Goal: Information Seeking & Learning: Learn about a topic

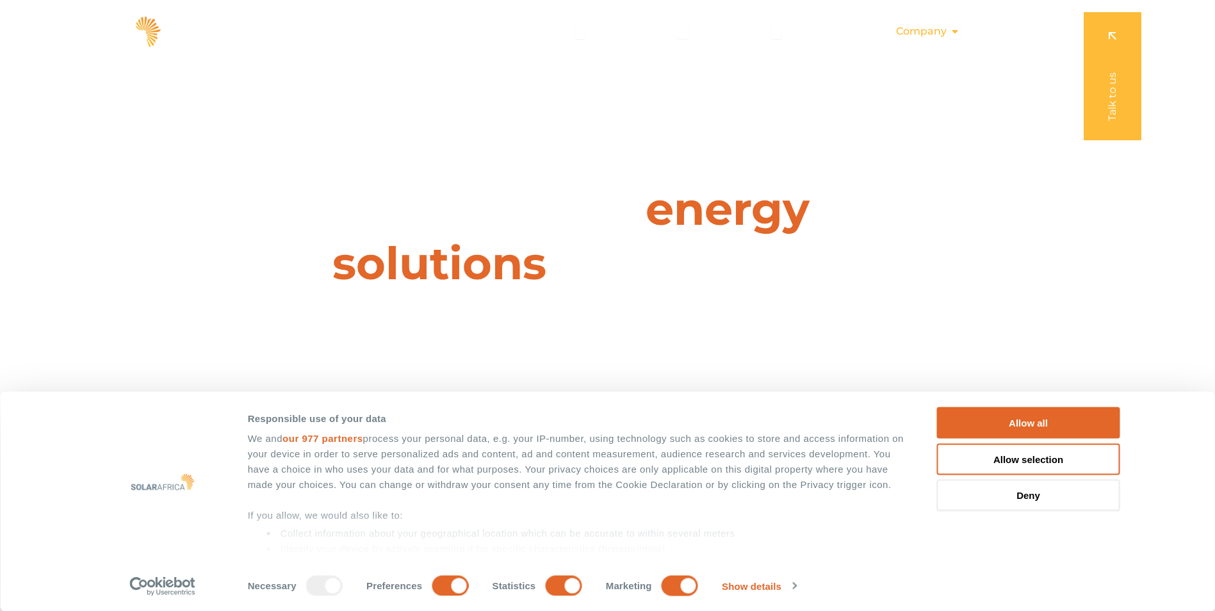
click at [922, 28] on span "Company" at bounding box center [921, 31] width 51 height 15
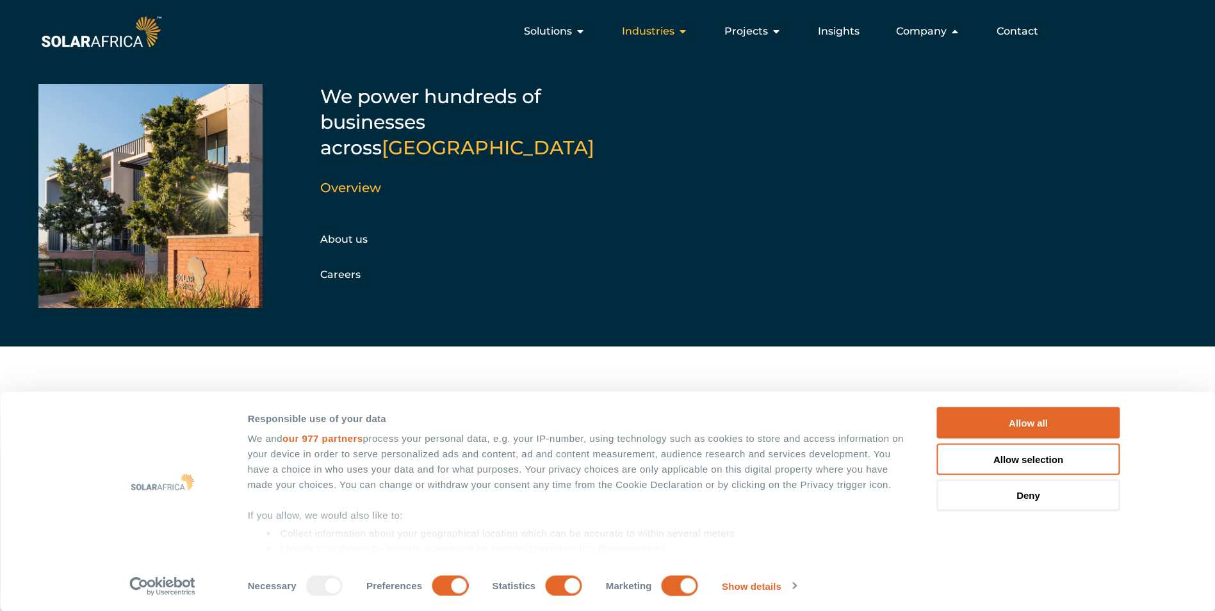
click at [674, 29] on span "Industries" at bounding box center [648, 31] width 53 height 15
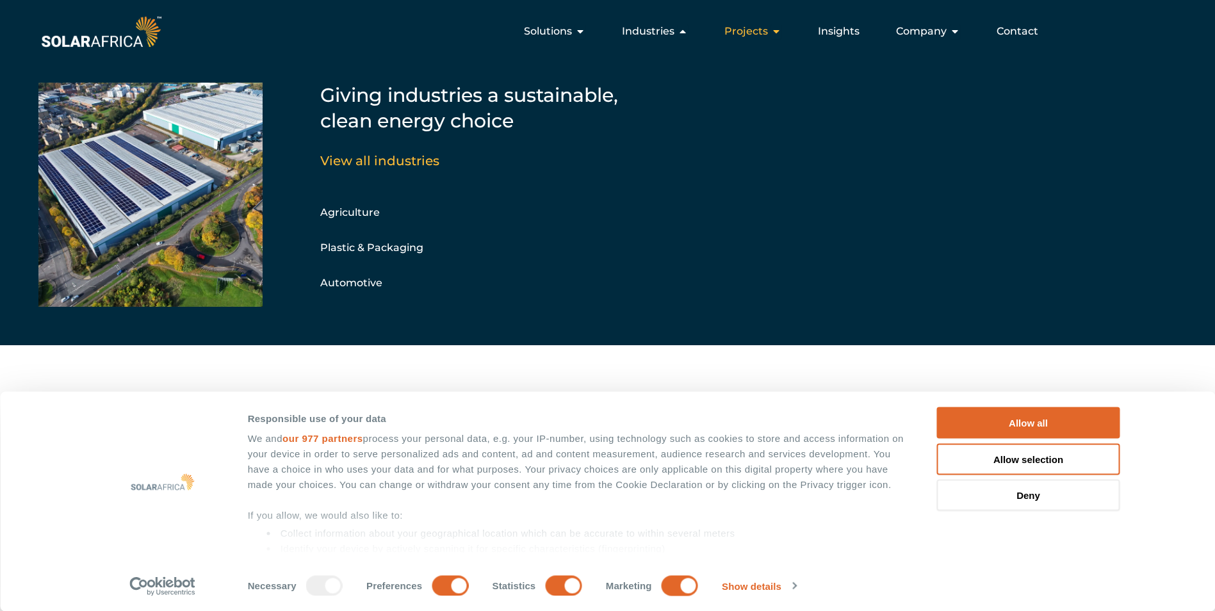
click at [746, 34] on span "Projects" at bounding box center [746, 31] width 44 height 15
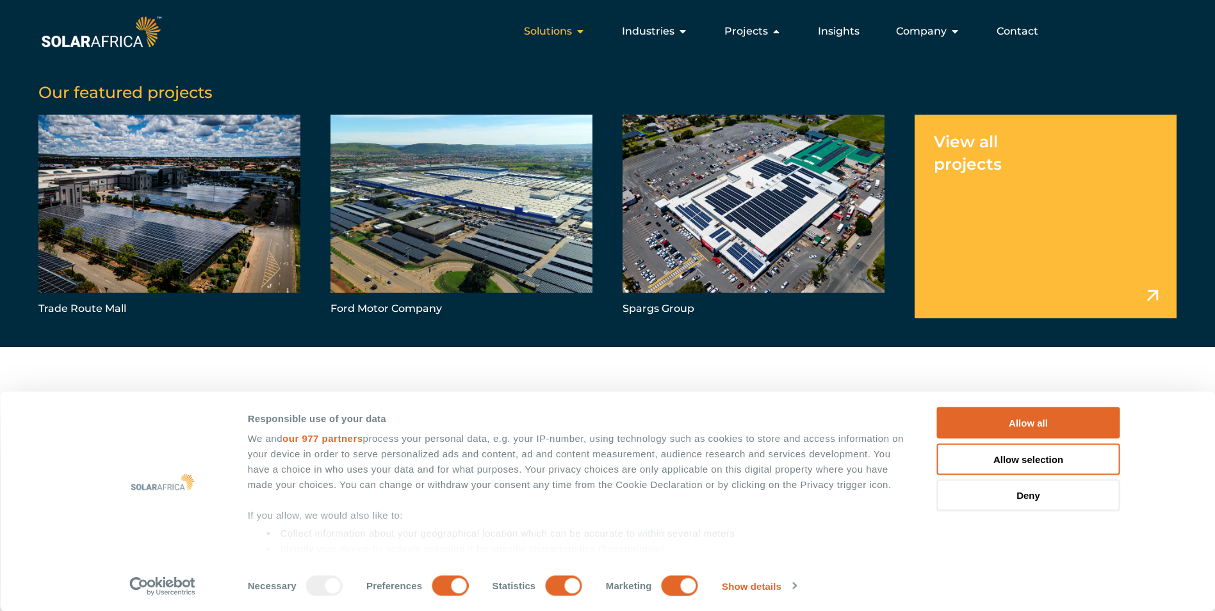
click at [580, 32] on icon "Menu" at bounding box center [580, 31] width 10 height 10
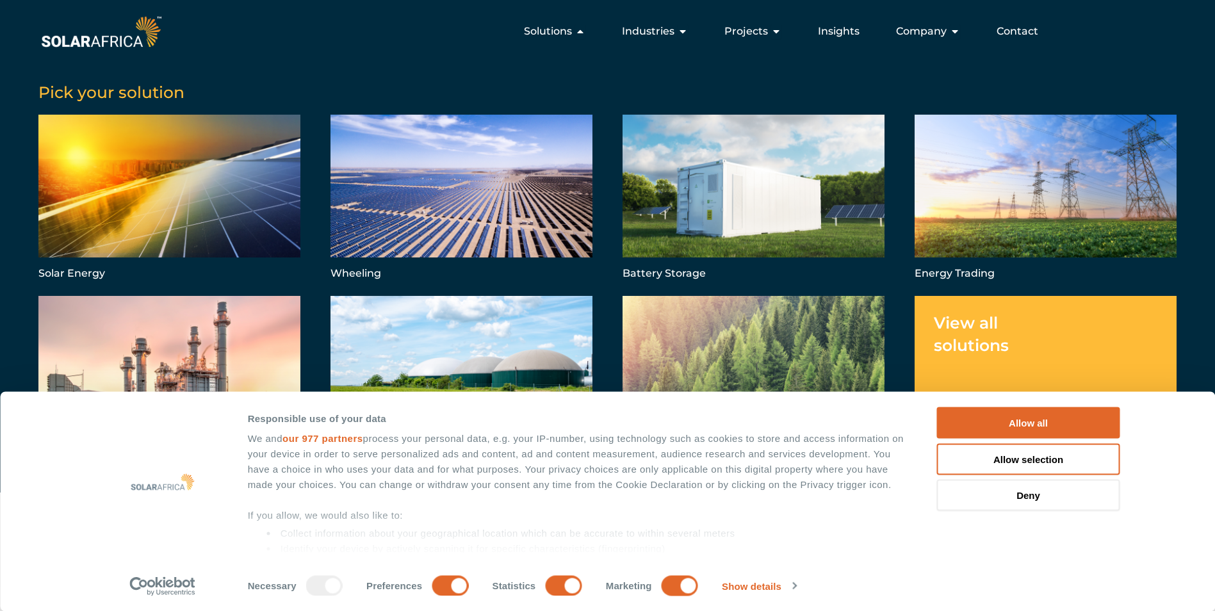
scroll to position [128, 0]
click at [988, 192] on link "Menu" at bounding box center [1046, 199] width 262 height 168
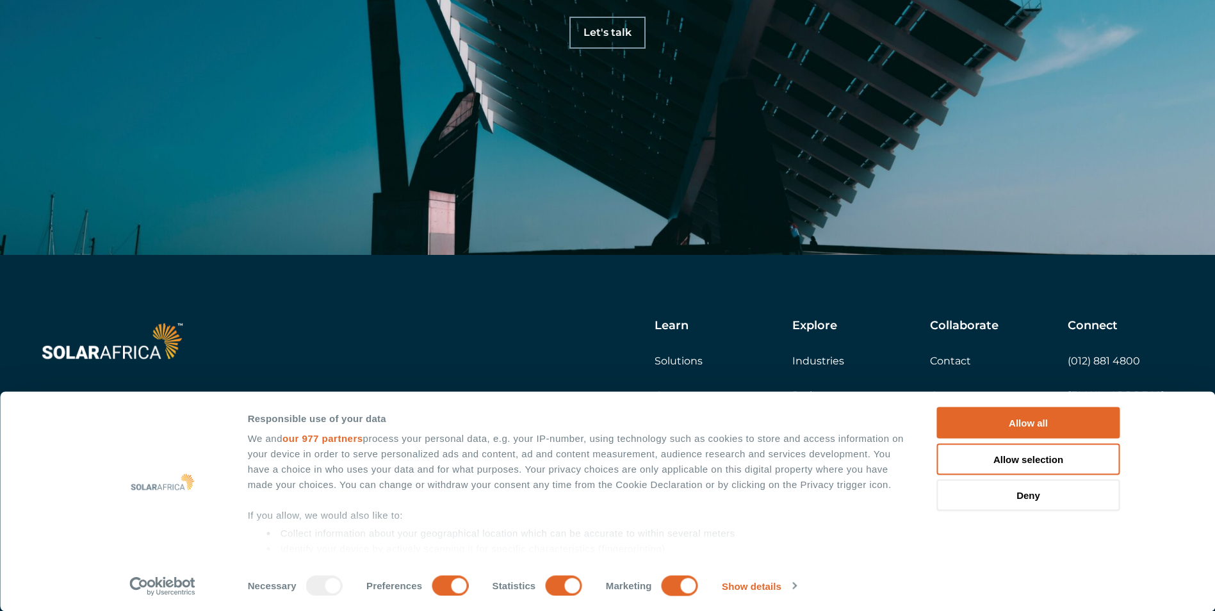
scroll to position [3774, 0]
